Goal: Task Accomplishment & Management: Manage account settings

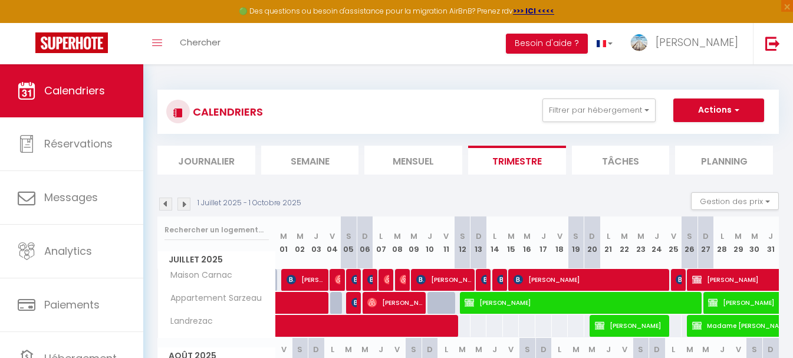
click at [189, 204] on img at bounding box center [183, 204] width 13 height 13
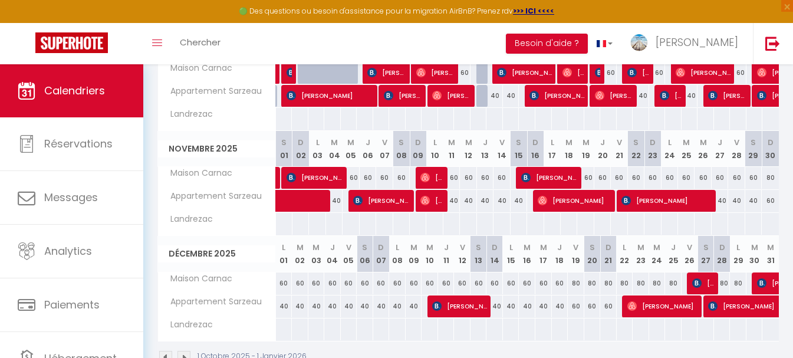
scroll to position [180, 0]
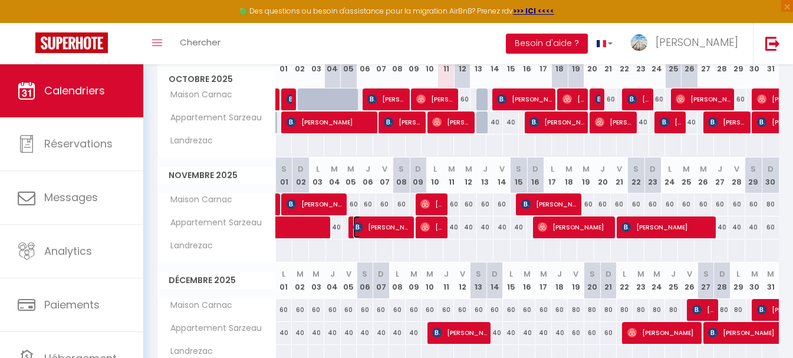
click at [400, 226] on span "[PERSON_NAME]" at bounding box center [380, 227] width 55 height 22
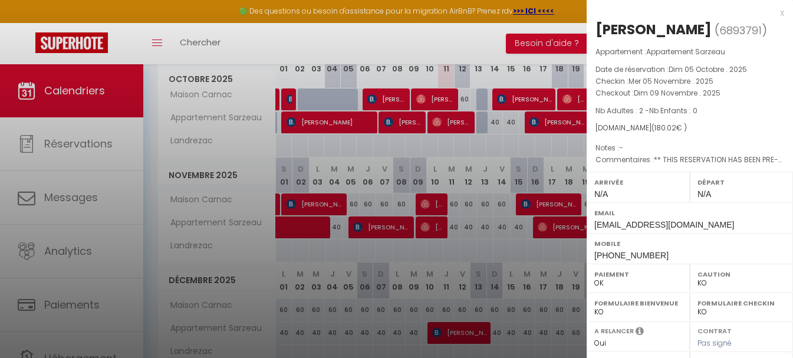
click at [768, 11] on div "x" at bounding box center [686, 13] width 198 height 14
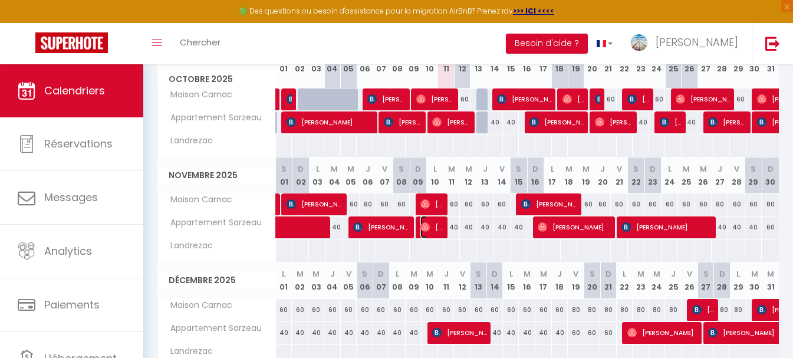
click at [441, 225] on span "[PERSON_NAME] Richer" at bounding box center [431, 227] width 22 height 22
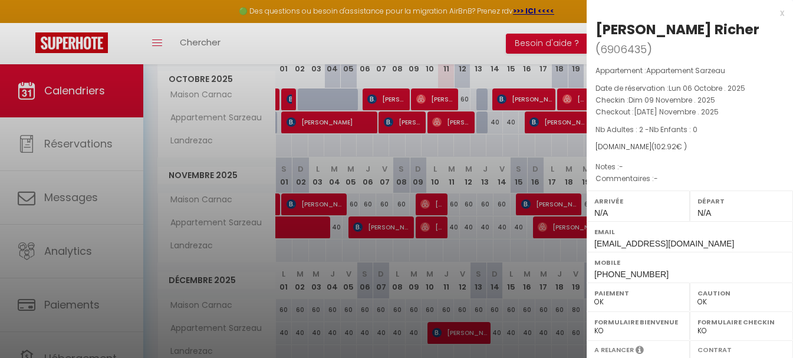
drag, startPoint x: 771, startPoint y: 11, endPoint x: 738, endPoint y: 58, distance: 57.1
click at [771, 11] on div "x" at bounding box center [686, 13] width 198 height 14
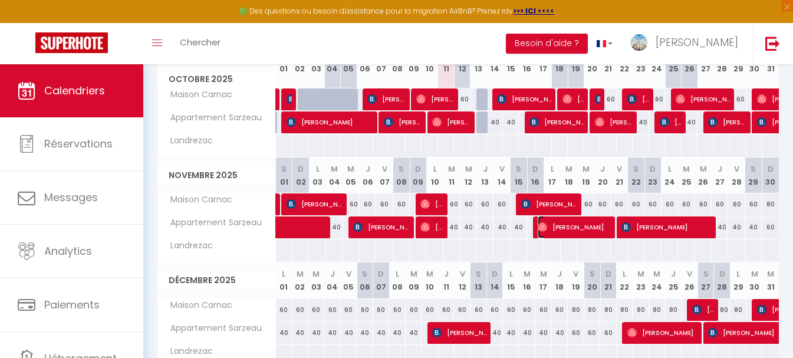
click at [590, 222] on span "[PERSON_NAME]" at bounding box center [573, 227] width 71 height 22
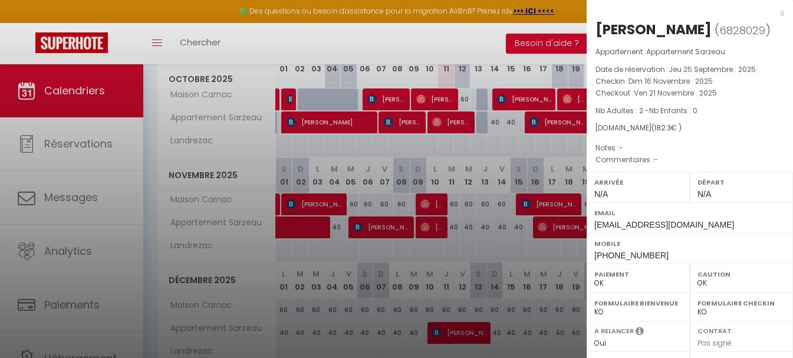
click at [773, 13] on div "x" at bounding box center [686, 13] width 198 height 14
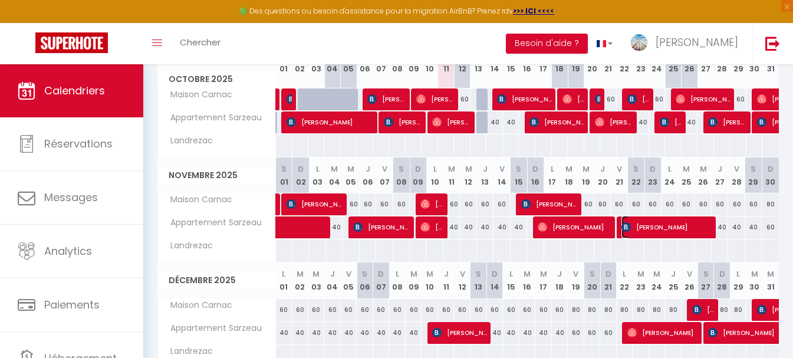
click at [667, 229] on span "[PERSON_NAME]" at bounding box center [665, 227] width 88 height 22
select select "KO"
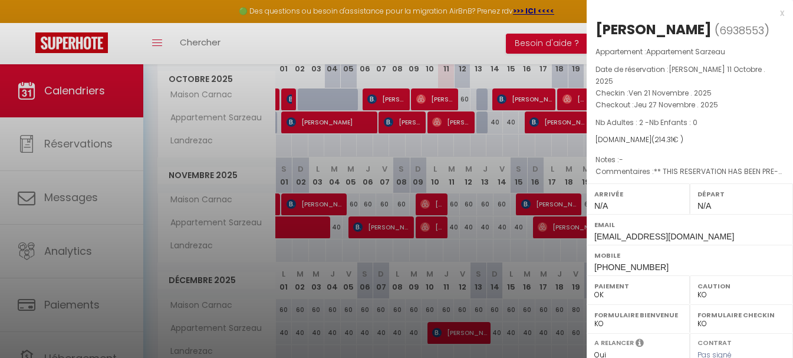
click at [770, 12] on div "x" at bounding box center [686, 13] width 198 height 14
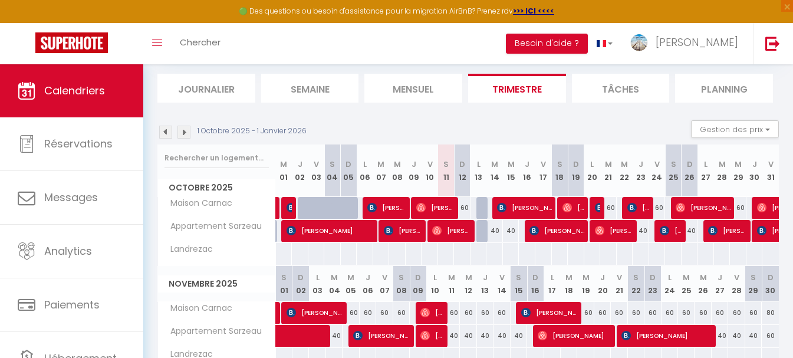
scroll to position [0, 0]
